Goal: Task Accomplishment & Management: Complete application form

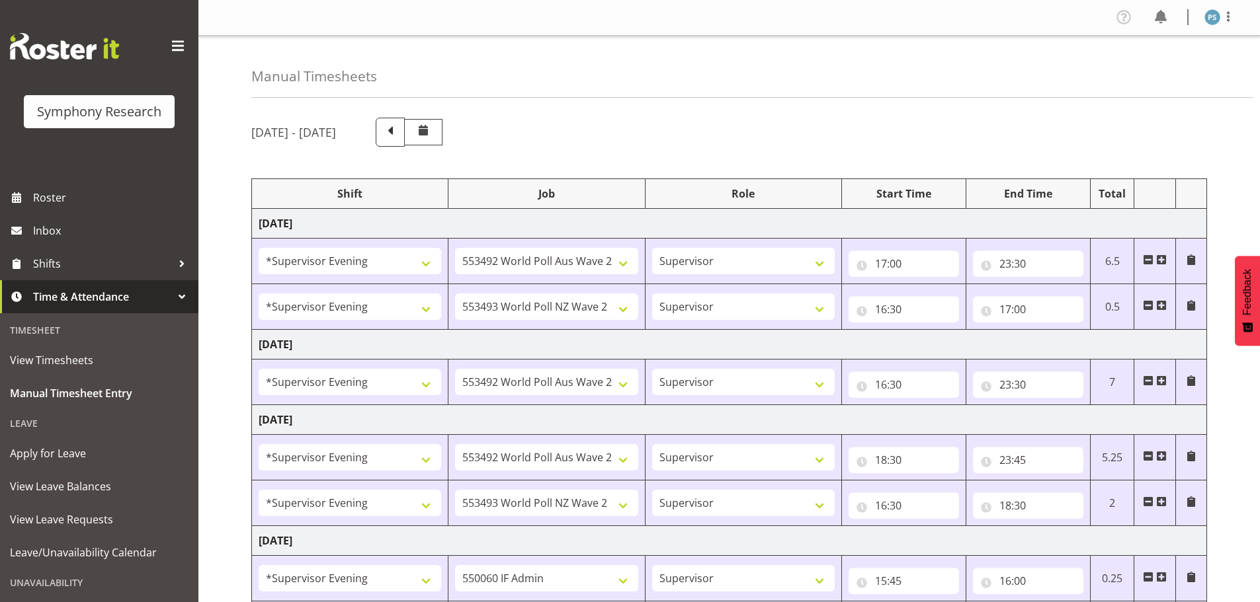
select select "4583"
select select "10499"
select select "4583"
select select "10527"
select select "4583"
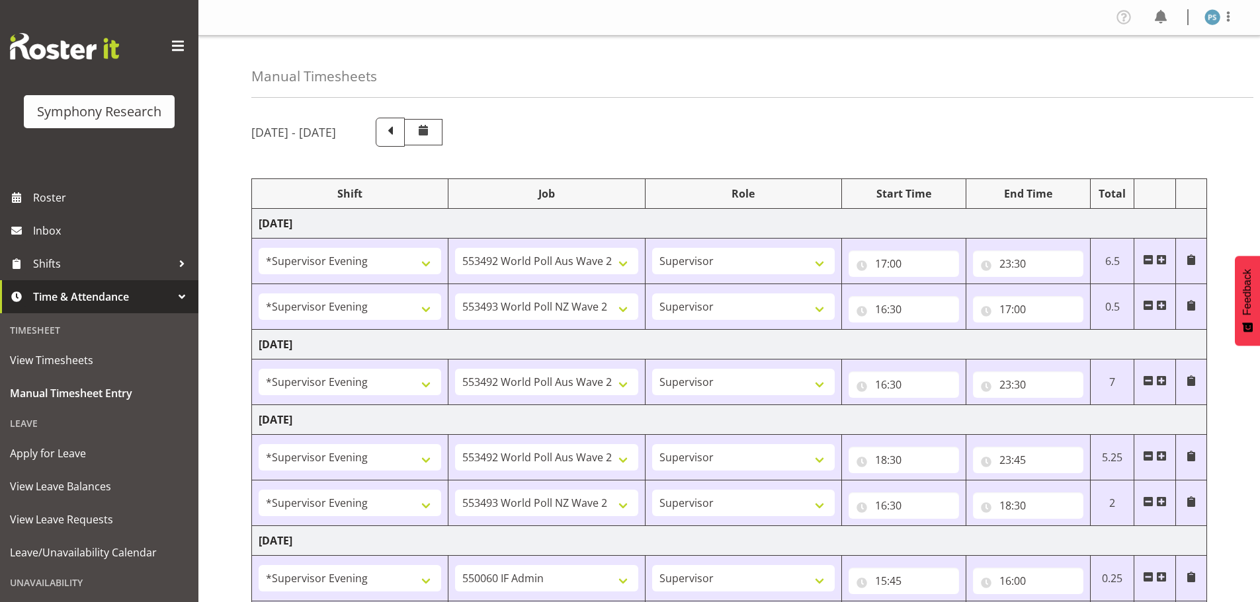
select select "10499"
select select "4583"
select select "10499"
select select "4583"
select select "10527"
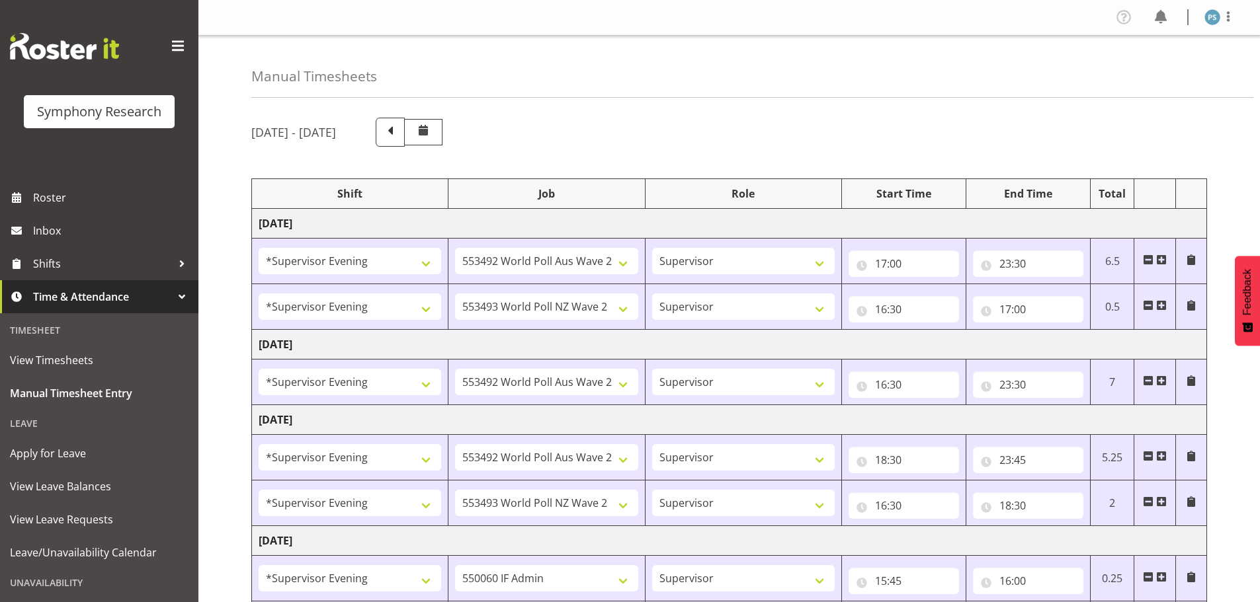
select select "4583"
select select "10527"
select select "4583"
select select "10499"
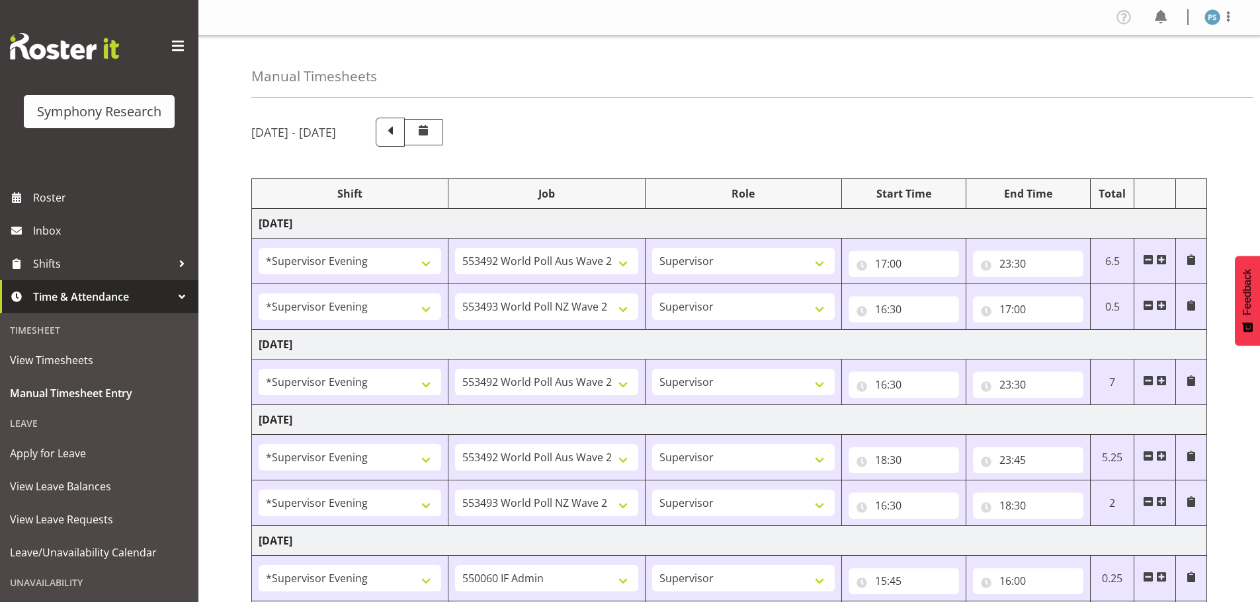
select select "4583"
select select "10527"
select select "4583"
select select "10499"
select select "19170"
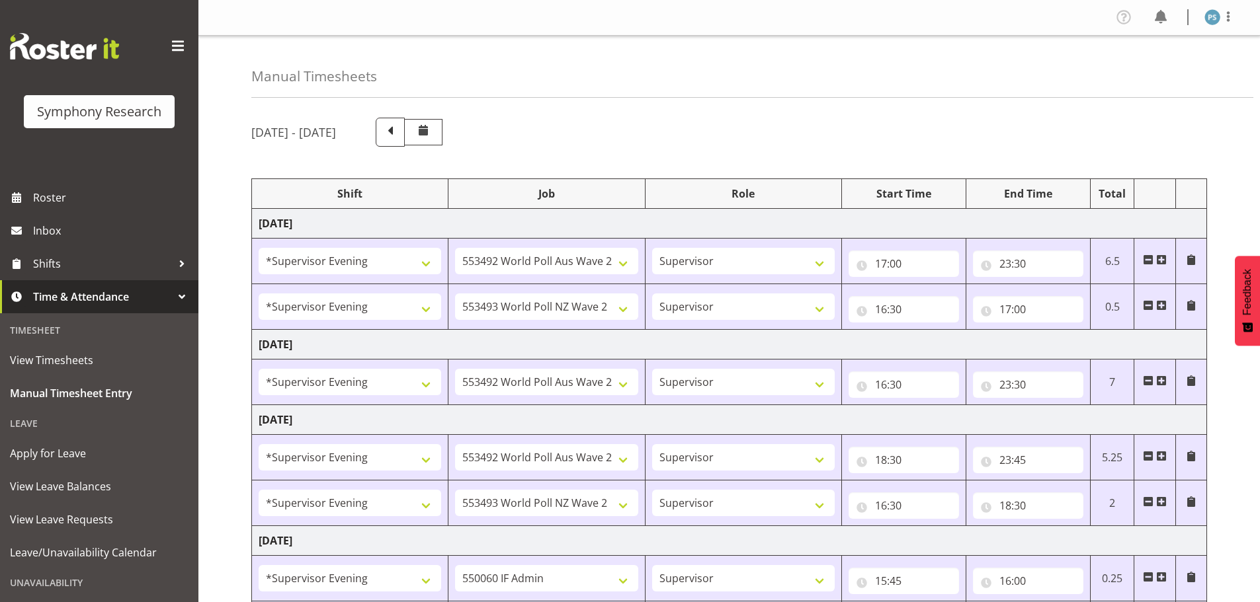
select select "10527"
select select "19170"
select select "10499"
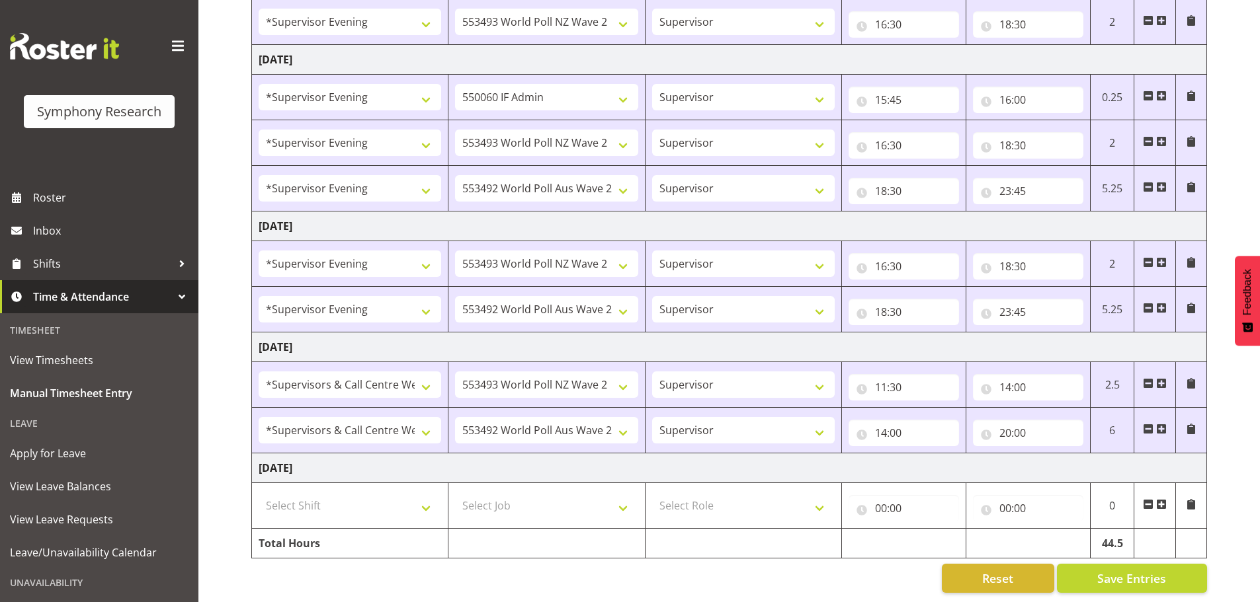
scroll to position [492, 0]
click at [424, 504] on select "Select Shift !!Weekend Residential (Roster IT Shift Label) *Business 9/10am ~ 4…" at bounding box center [350, 505] width 182 height 26
select select "19170"
click at [259, 492] on select "Select Shift !!Weekend Residential (Roster IT Shift Label) *Business 9/10am ~ 4…" at bounding box center [350, 505] width 182 height 26
click at [622, 497] on select "Select Job 550060 IF Admin 553492 World Poll Aus Wave 2 Main 2025 553493 World …" at bounding box center [546, 505] width 182 height 26
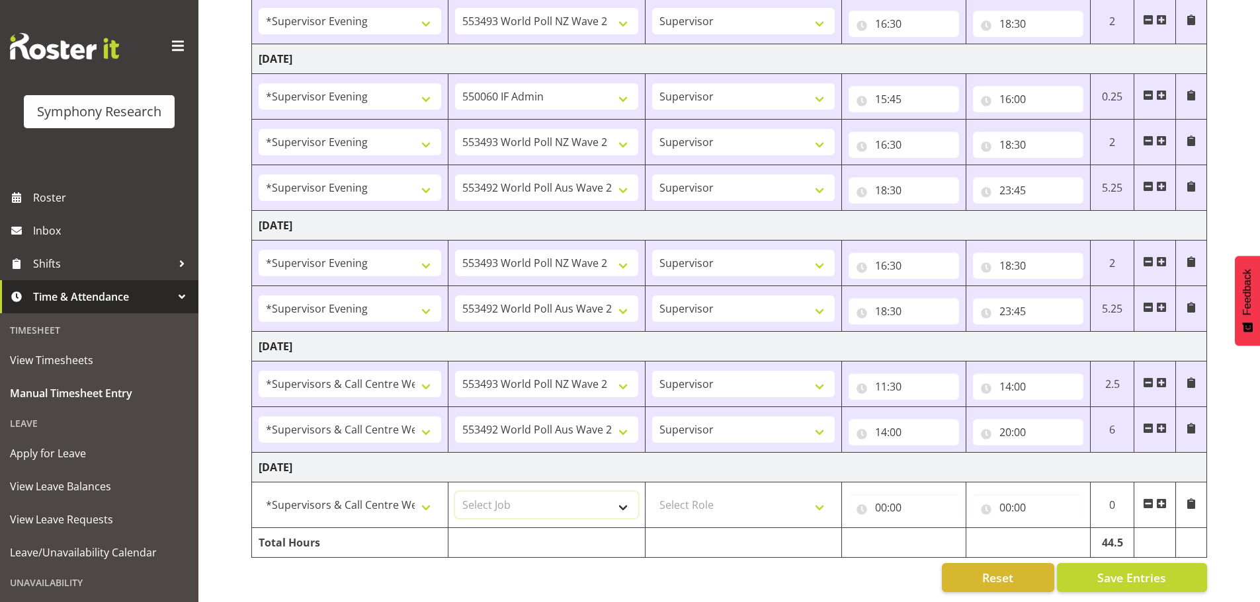
select select "10527"
click at [455, 492] on select "Select Job 550060 IF Admin 553492 World Poll Aus Wave 2 Main 2025 553493 World …" at bounding box center [546, 505] width 182 height 26
click at [823, 497] on select "Select Role Supervisor Briefing Interviewing" at bounding box center [743, 505] width 182 height 26
select select "45"
click at [652, 492] on select "Select Role Supervisor Briefing Interviewing" at bounding box center [743, 505] width 182 height 26
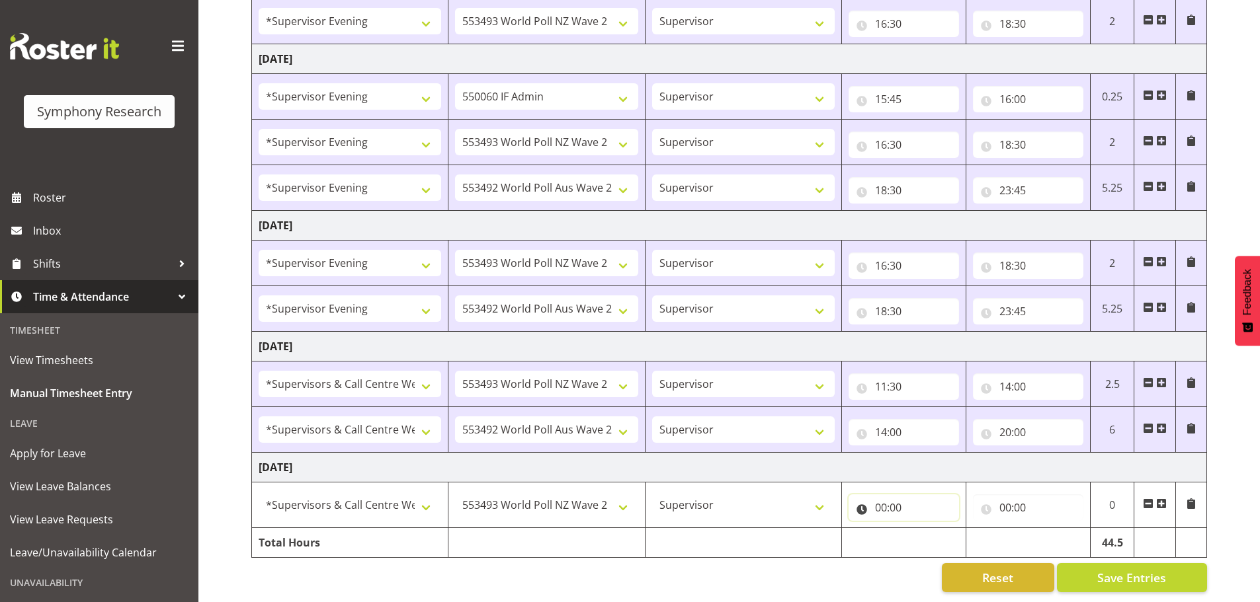
click at [881, 503] on input "00:00" at bounding box center [903, 508] width 110 height 26
click at [936, 536] on select "00 01 02 03 04 05 06 07 08 09 10 11 12 13 14 15 16 17 18 19 20 21 22 23" at bounding box center [939, 542] width 30 height 26
select select "11"
click at [924, 529] on select "00 01 02 03 04 05 06 07 08 09 10 11 12 13 14 15 16 17 18 19 20 21 22 23" at bounding box center [939, 542] width 30 height 26
type input "11:00"
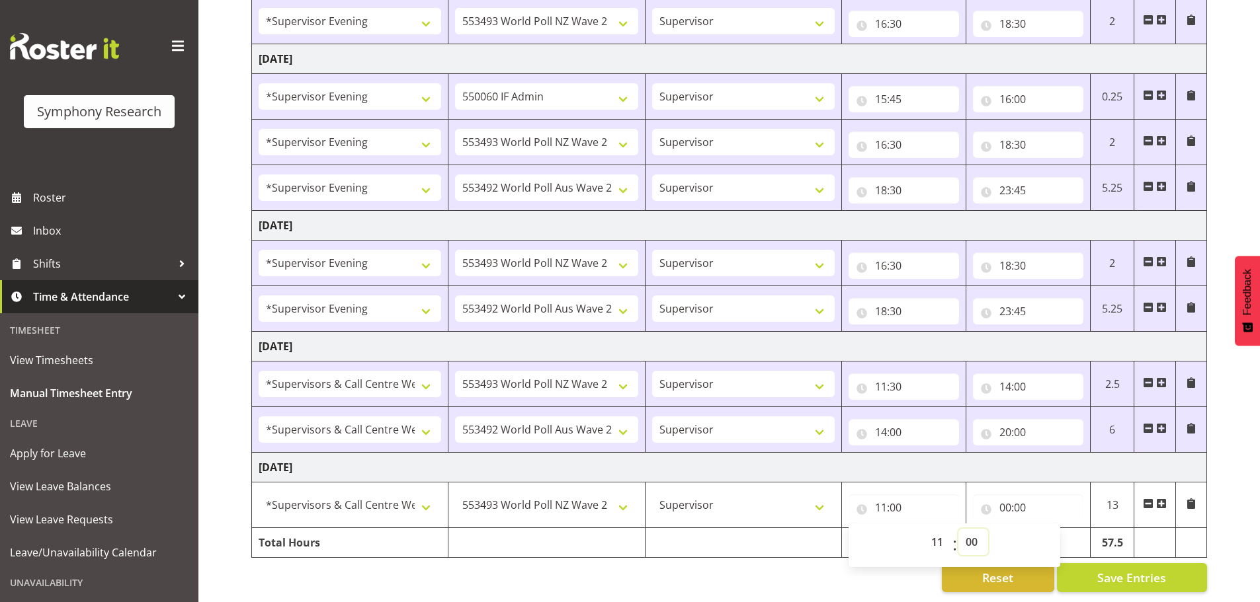
click at [973, 534] on select "00 01 02 03 04 05 06 07 08 09 10 11 12 13 14 15 16 17 18 19 20 21 22 23 24 25 2…" at bounding box center [973, 542] width 30 height 26
select select "30"
click at [958, 529] on select "00 01 02 03 04 05 06 07 08 09 10 11 12 13 14 15 16 17 18 19 20 21 22 23 24 25 2…" at bounding box center [973, 542] width 30 height 26
type input "11:30"
click at [1005, 501] on input "00:00" at bounding box center [1028, 508] width 110 height 26
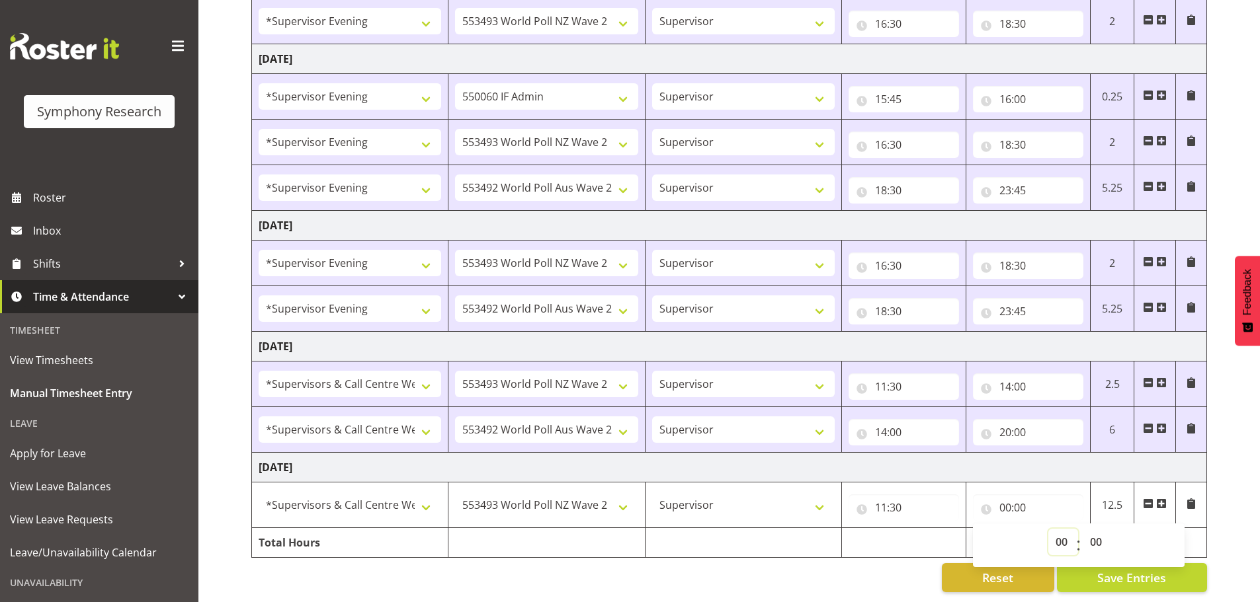
click at [1061, 529] on select "00 01 02 03 04 05 06 07 08 09 10 11 12 13 14 15 16 17 18 19 20 21 22 23" at bounding box center [1063, 542] width 30 height 26
select select "13"
click at [1048, 529] on select "00 01 02 03 04 05 06 07 08 09 10 11 12 13 14 15 16 17 18 19 20 21 22 23" at bounding box center [1063, 542] width 30 height 26
type input "13:00"
click at [1103, 532] on select "00 01 02 03 04 05 06 07 08 09 10 11 12 13 14 15 16 17 18 19 20 21 22 23 24 25 2…" at bounding box center [1097, 542] width 30 height 26
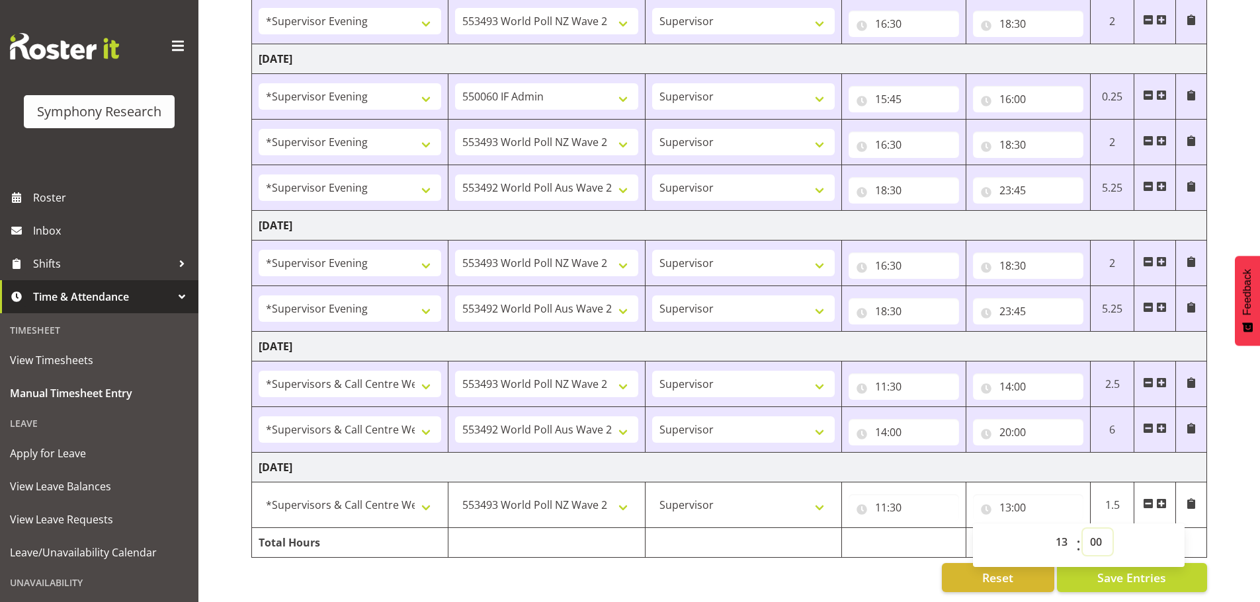
select select "30"
click at [1082, 529] on select "00 01 02 03 04 05 06 07 08 09 10 11 12 13 14 15 16 17 18 19 20 21 22 23 24 25 2…" at bounding box center [1097, 542] width 30 height 26
type input "13:30"
click at [1162, 499] on span at bounding box center [1161, 504] width 11 height 11
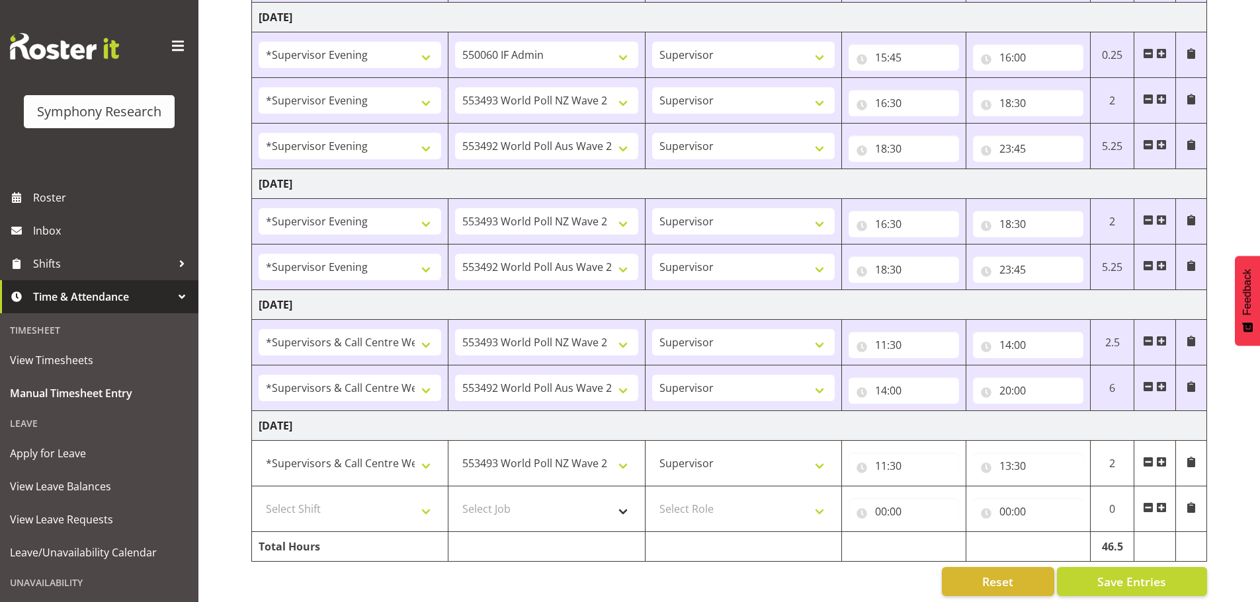
scroll to position [538, 0]
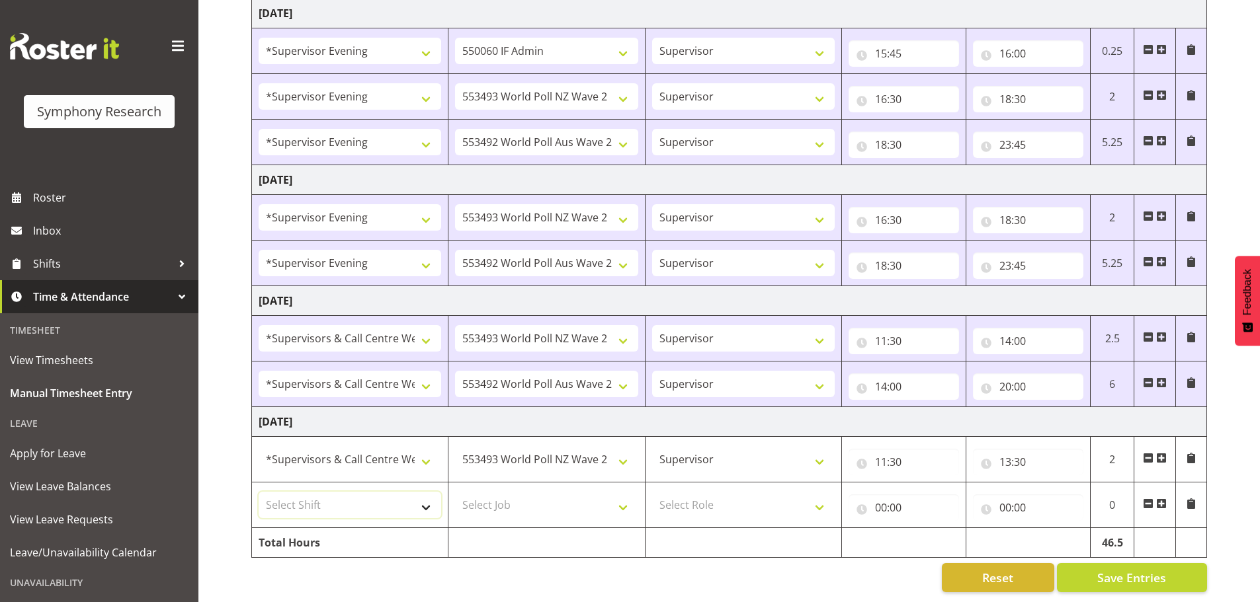
click at [421, 493] on select "Select Shift !!Weekend Residential (Roster IT Shift Label) *Business 9/10am ~ 4…" at bounding box center [350, 505] width 182 height 26
select select "19170"
click at [259, 492] on select "Select Shift !!Weekend Residential (Roster IT Shift Label) *Business 9/10am ~ 4…" at bounding box center [350, 505] width 182 height 26
click at [623, 497] on select "Select Job 550060 IF Admin 553492 World Poll Aus Wave 2 Main 2025 553493 World …" at bounding box center [546, 505] width 182 height 26
select select "10499"
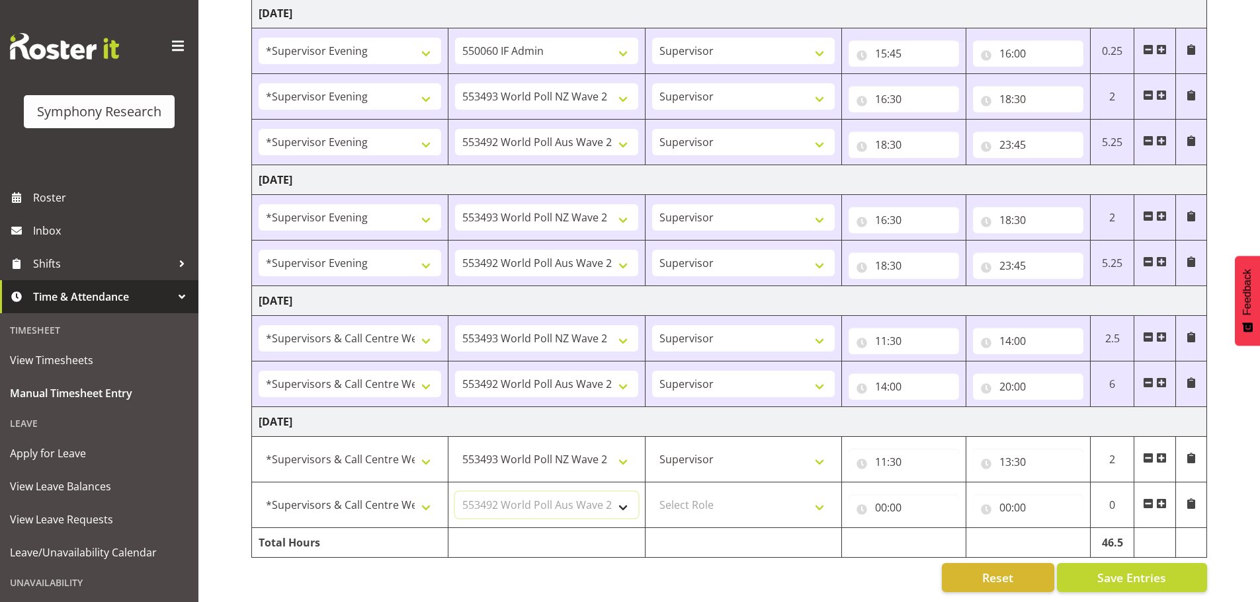
click at [455, 492] on select "Select Job 550060 IF Admin 553492 World Poll Aus Wave 2 Main 2025 553493 World …" at bounding box center [546, 505] width 182 height 26
click at [819, 496] on select "Select Role Supervisor Briefing Interviewing" at bounding box center [743, 505] width 182 height 26
select select "45"
click at [652, 492] on select "Select Role Supervisor Briefing Interviewing" at bounding box center [743, 505] width 182 height 26
click at [883, 502] on input "00:00" at bounding box center [903, 508] width 110 height 26
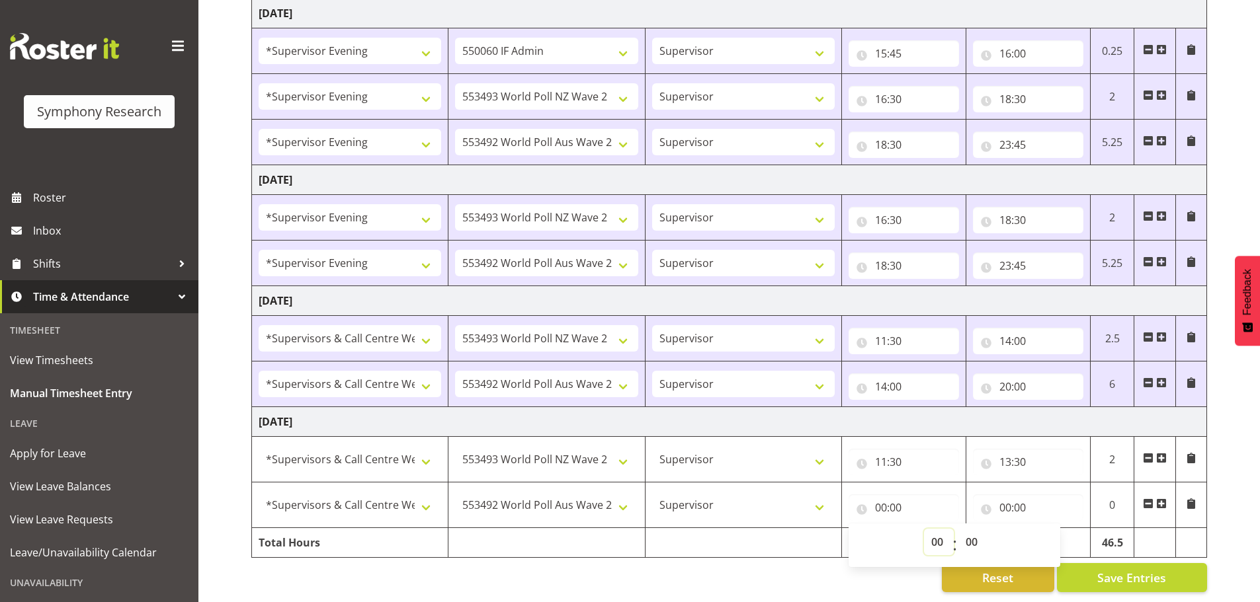
click at [938, 532] on select "00 01 02 03 04 05 06 07 08 09 10 11 12 13 14 15 16 17 18 19 20 21 22 23" at bounding box center [939, 542] width 30 height 26
select select "13"
click at [924, 529] on select "00 01 02 03 04 05 06 07 08 09 10 11 12 13 14 15 16 17 18 19 20 21 22 23" at bounding box center [939, 542] width 30 height 26
type input "13:00"
click at [977, 532] on select "00 01 02 03 04 05 06 07 08 09 10 11 12 13 14 15 16 17 18 19 20 21 22 23 24 25 2…" at bounding box center [973, 542] width 30 height 26
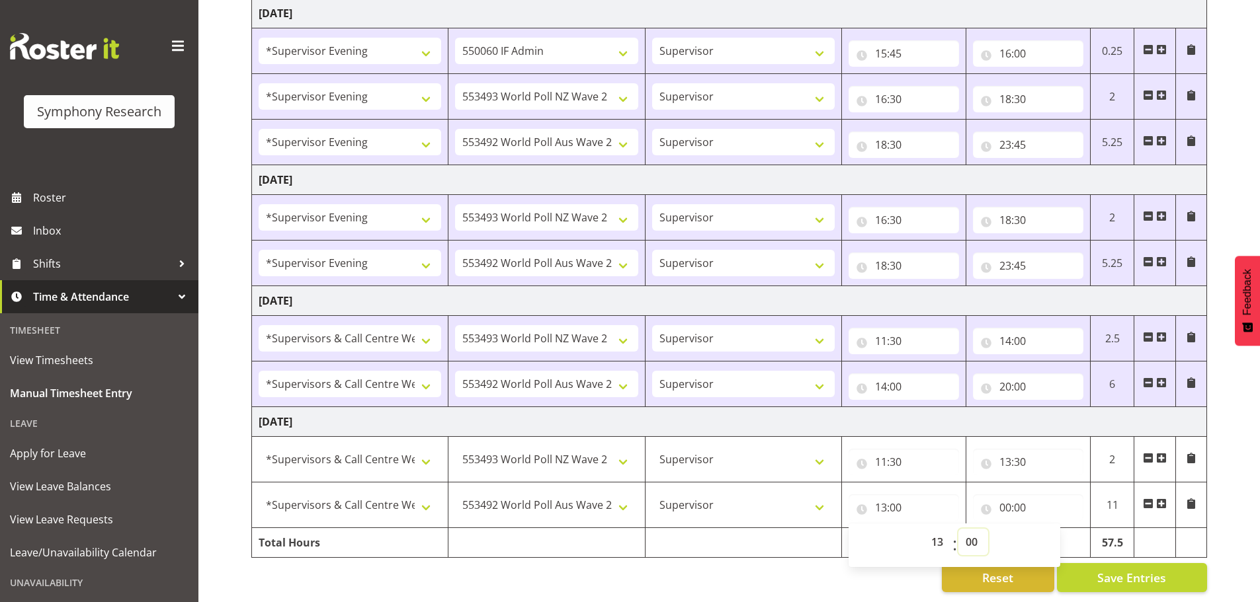
select select "30"
click at [958, 529] on select "00 01 02 03 04 05 06 07 08 09 10 11 12 13 14 15 16 17 18 19 20 21 22 23 24 25 2…" at bounding box center [973, 542] width 30 height 26
type input "13:30"
click at [1006, 495] on input "00:00" at bounding box center [1028, 508] width 110 height 26
click at [1062, 529] on select "00 01 02 03 04 05 06 07 08 09 10 11 12 13 14 15 16 17 18 19 20 21 22 23" at bounding box center [1063, 542] width 30 height 26
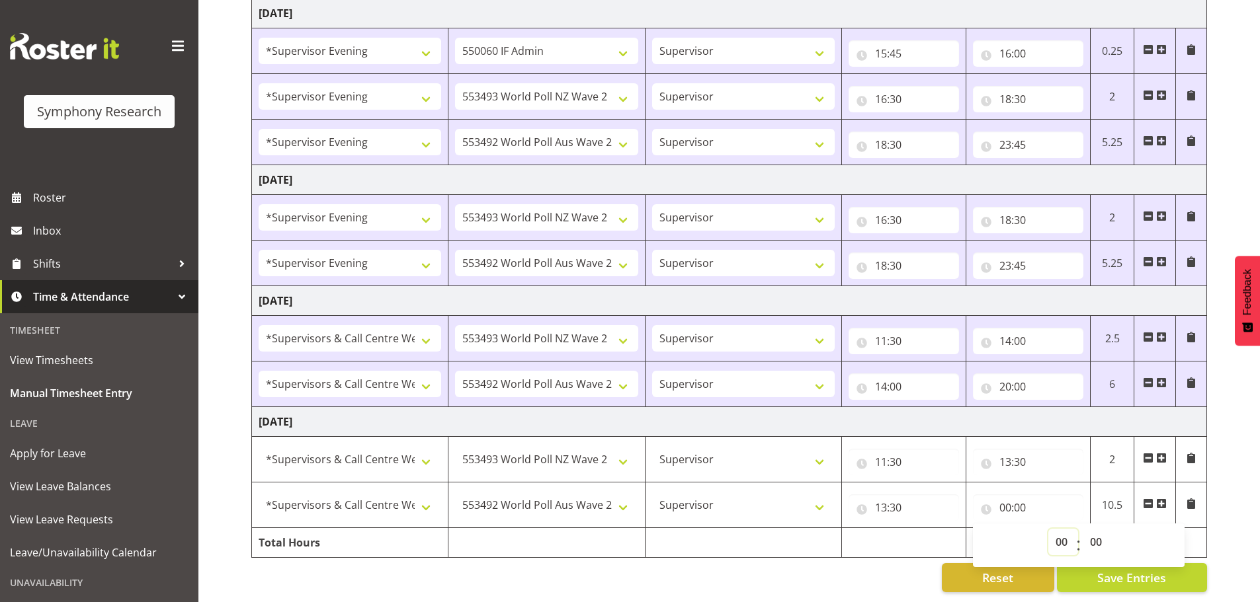
select select "19"
click at [1048, 529] on select "00 01 02 03 04 05 06 07 08 09 10 11 12 13 14 15 16 17 18 19 20 21 22 23" at bounding box center [1063, 542] width 30 height 26
type input "19:00"
click at [1137, 571] on span "Save Entries" at bounding box center [1131, 577] width 69 height 17
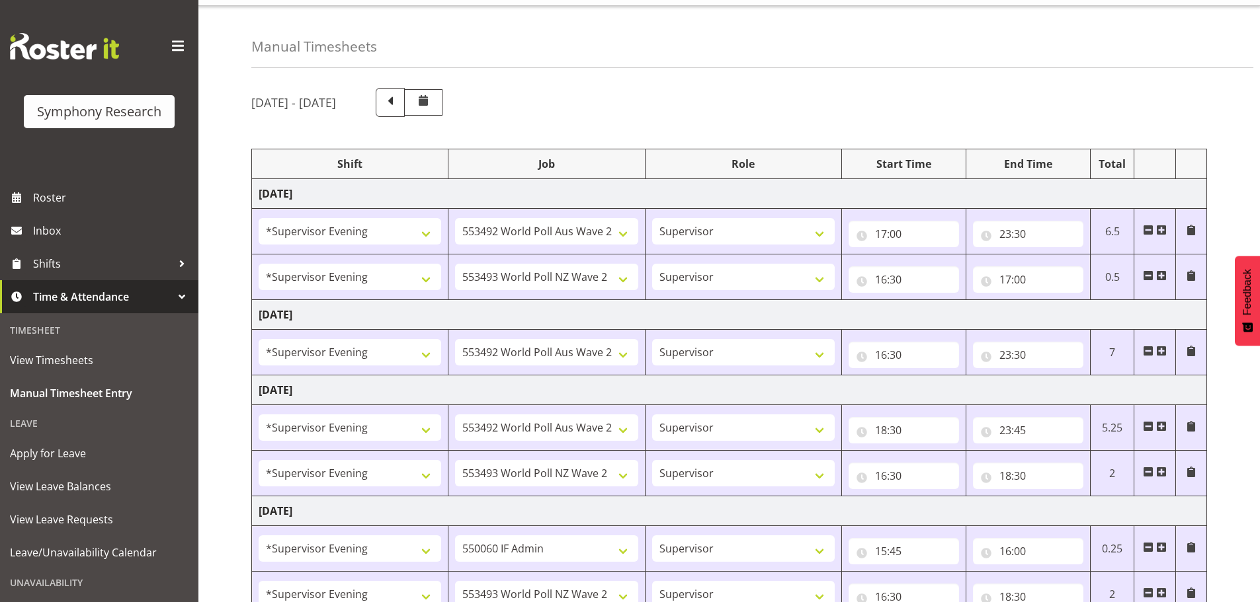
scroll to position [0, 0]
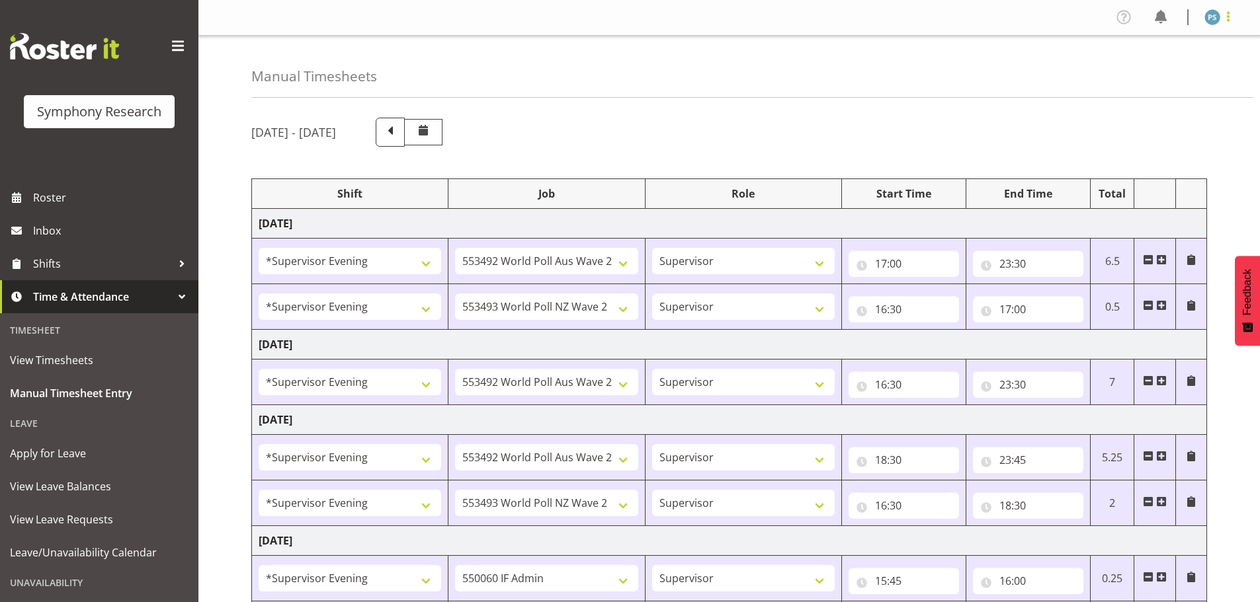
click at [1230, 22] on span at bounding box center [1228, 17] width 16 height 16
click at [1176, 67] on link "Log Out" at bounding box center [1172, 70] width 127 height 24
